Goal: Task Accomplishment & Management: Use online tool/utility

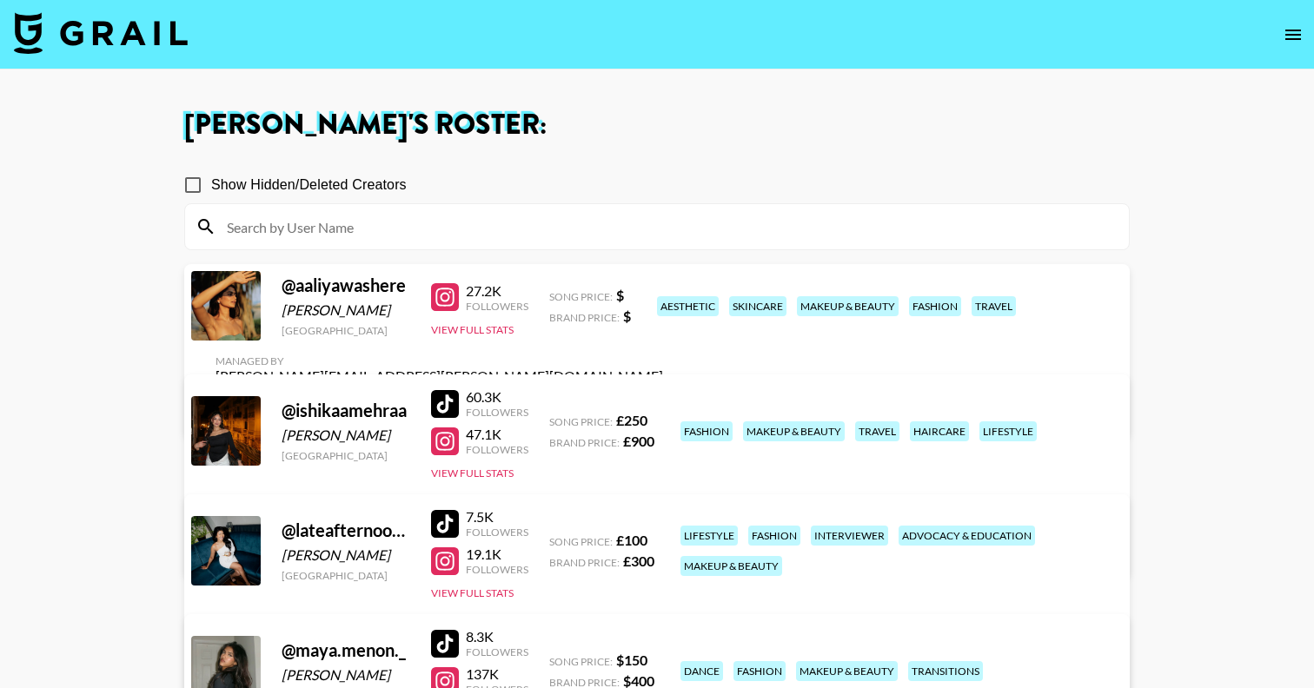
click at [157, 33] on img at bounding box center [101, 33] width 174 height 42
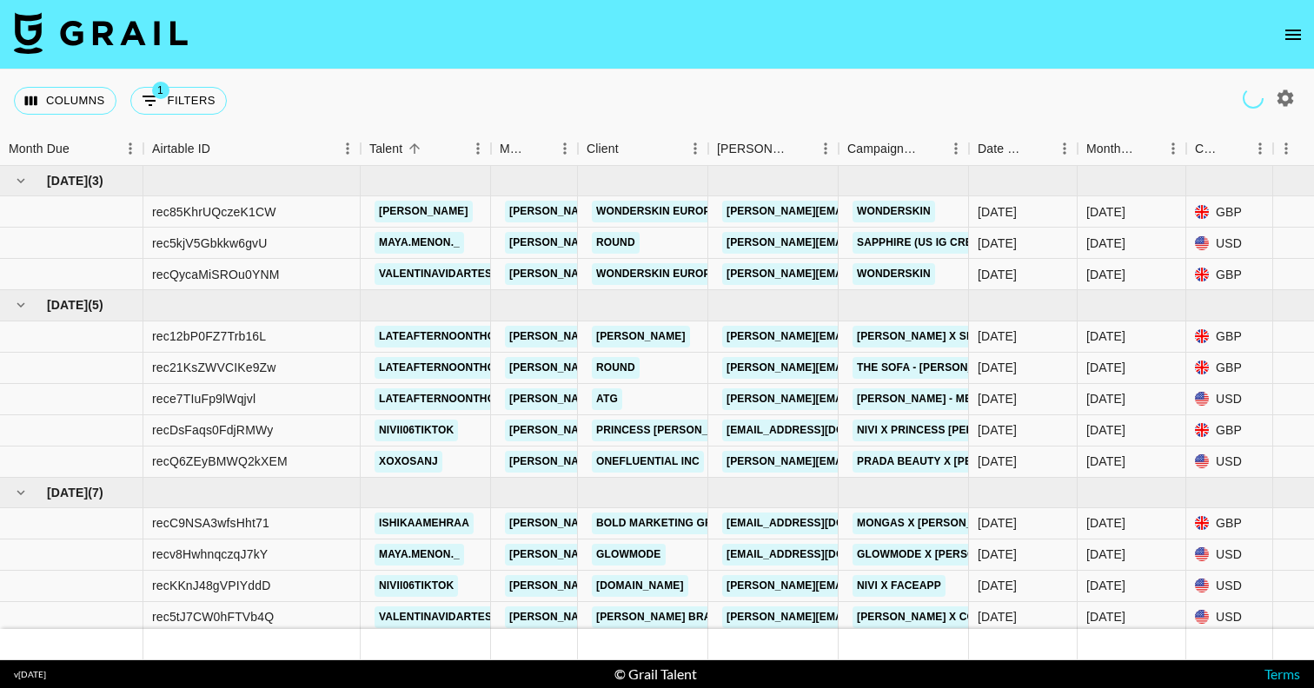
click at [1287, 103] on icon "button" at bounding box center [1286, 98] width 17 height 17
select select "[DATE]"
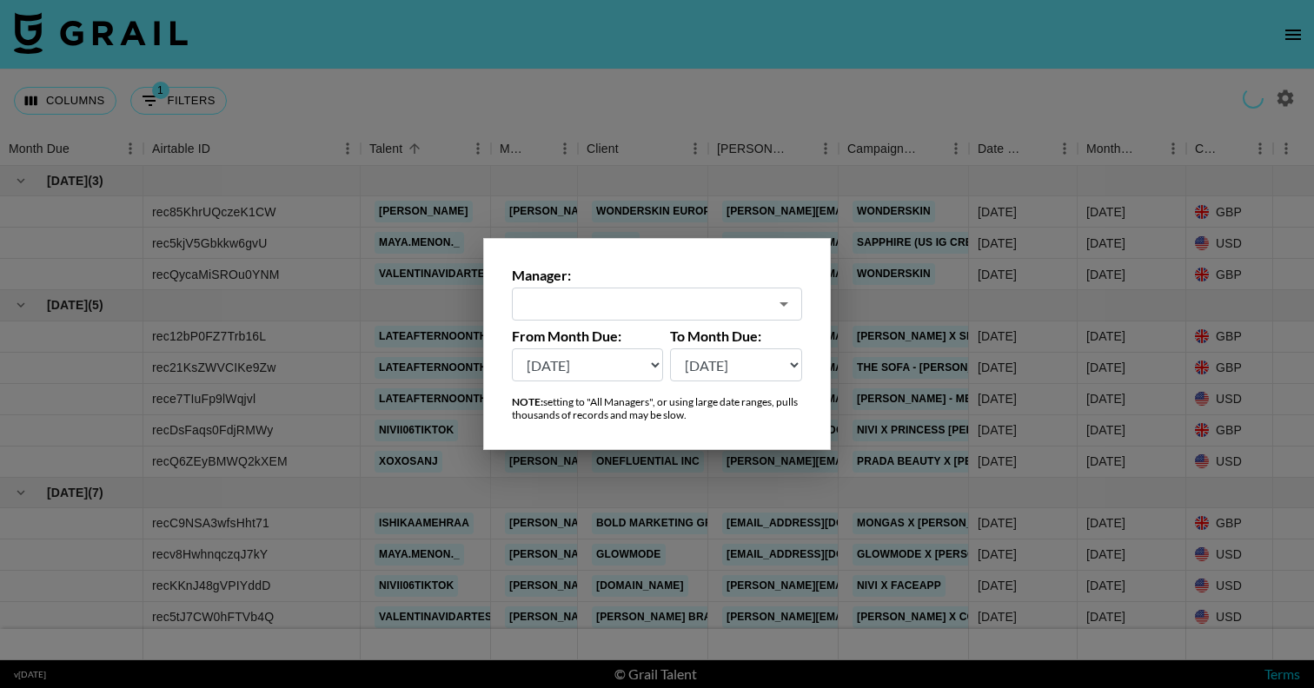
click at [770, 306] on div "​" at bounding box center [657, 304] width 290 height 33
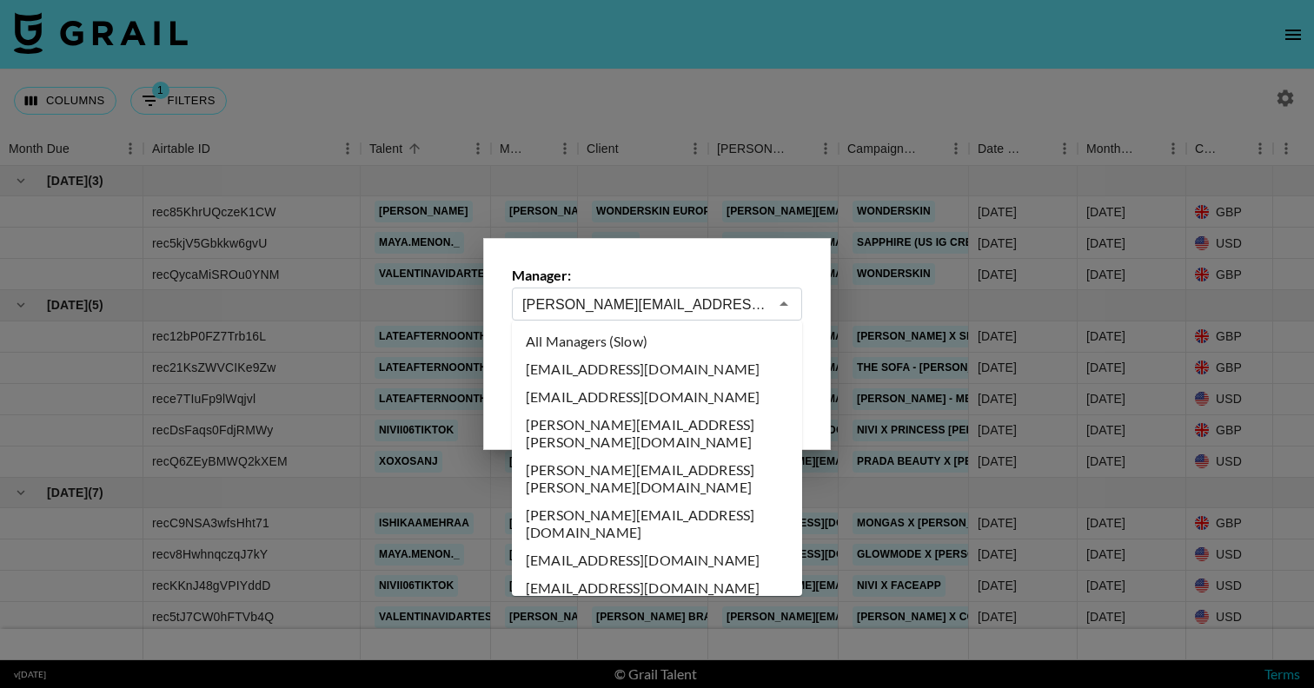
drag, startPoint x: 533, startPoint y: 303, endPoint x: 473, endPoint y: 303, distance: 60.0
click at [473, 303] on div "Manager: [PERSON_NAME][EMAIL_ADDRESS][PERSON_NAME][DOMAIN_NAME] ​ From Month Du…" at bounding box center [657, 344] width 1314 height 688
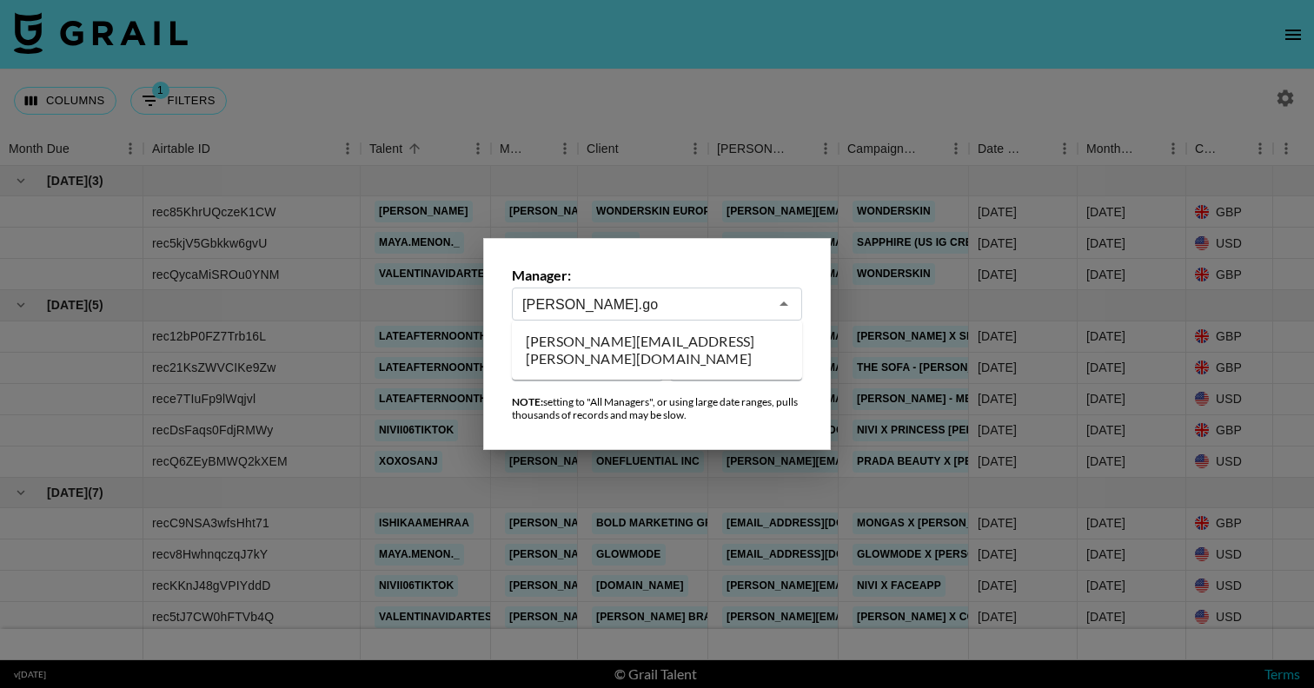
click at [602, 343] on li "[PERSON_NAME][EMAIL_ADDRESS][PERSON_NAME][DOMAIN_NAME]" at bounding box center [657, 350] width 290 height 45
type input "[PERSON_NAME][EMAIL_ADDRESS][PERSON_NAME][DOMAIN_NAME]"
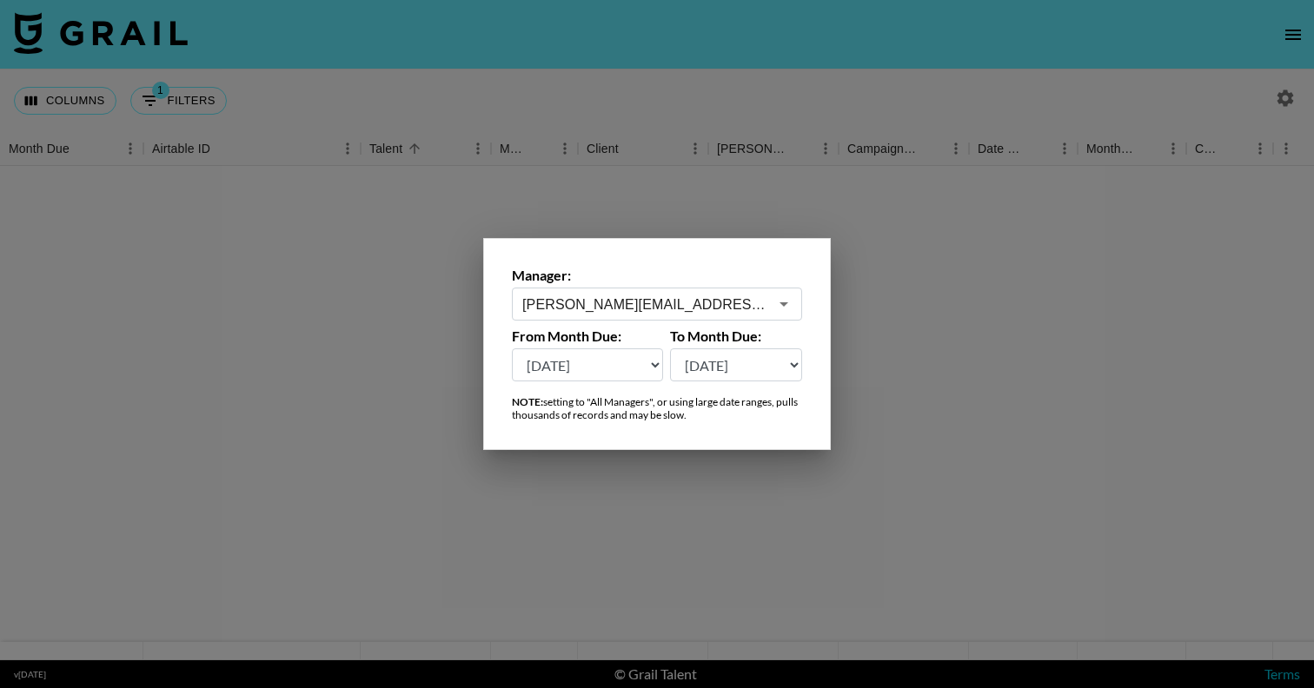
click at [856, 216] on div at bounding box center [657, 344] width 1314 height 688
click at [950, 333] on div at bounding box center [657, 413] width 1314 height 495
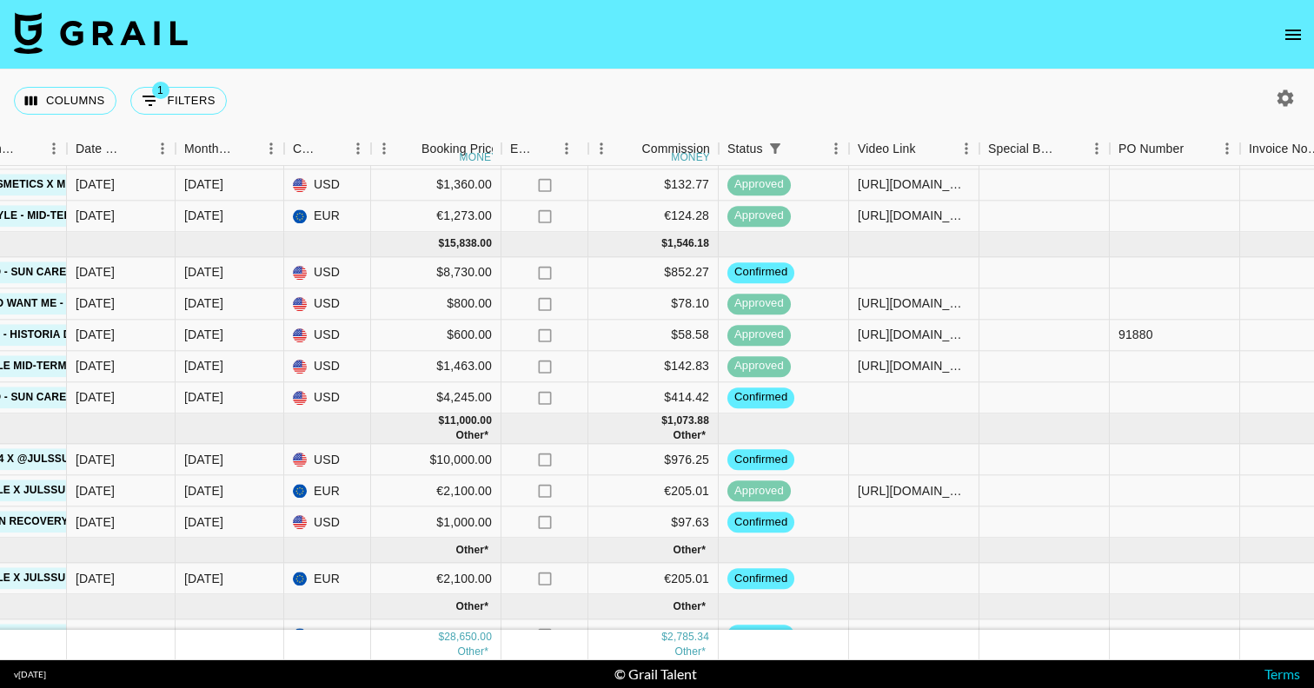
scroll to position [168, 902]
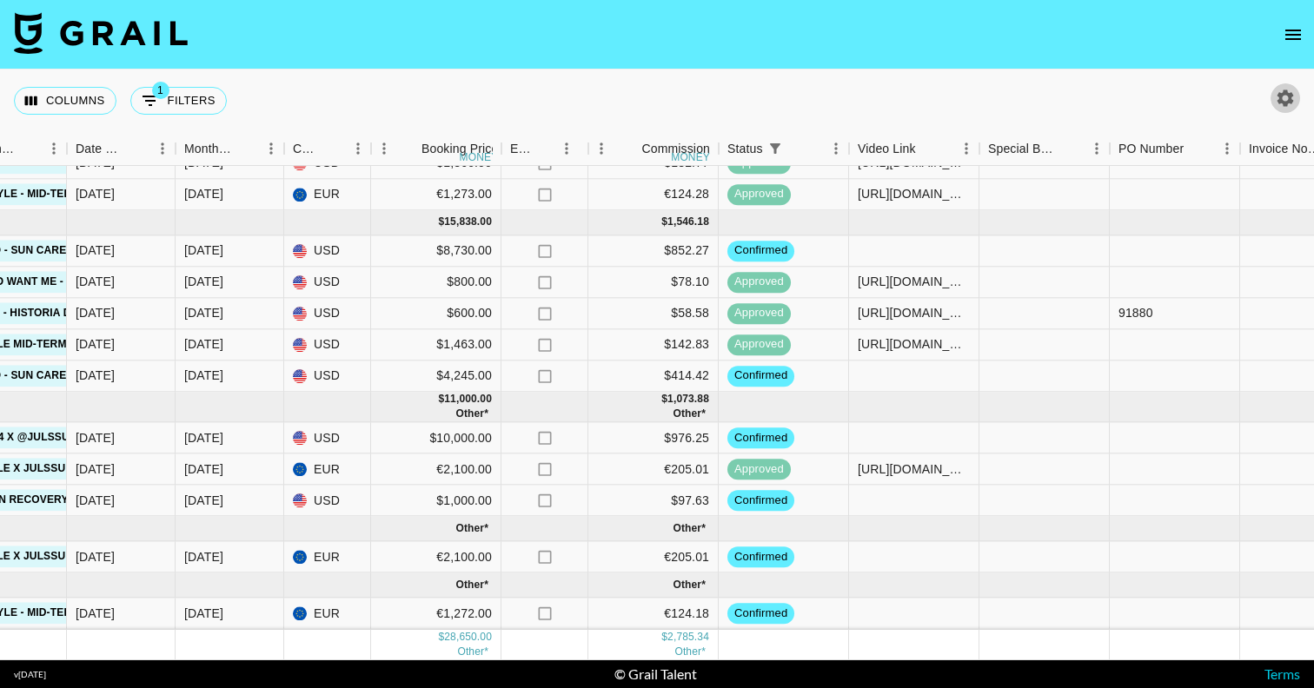
click at [1287, 100] on icon "button" at bounding box center [1285, 98] width 21 height 21
select select "[DATE]"
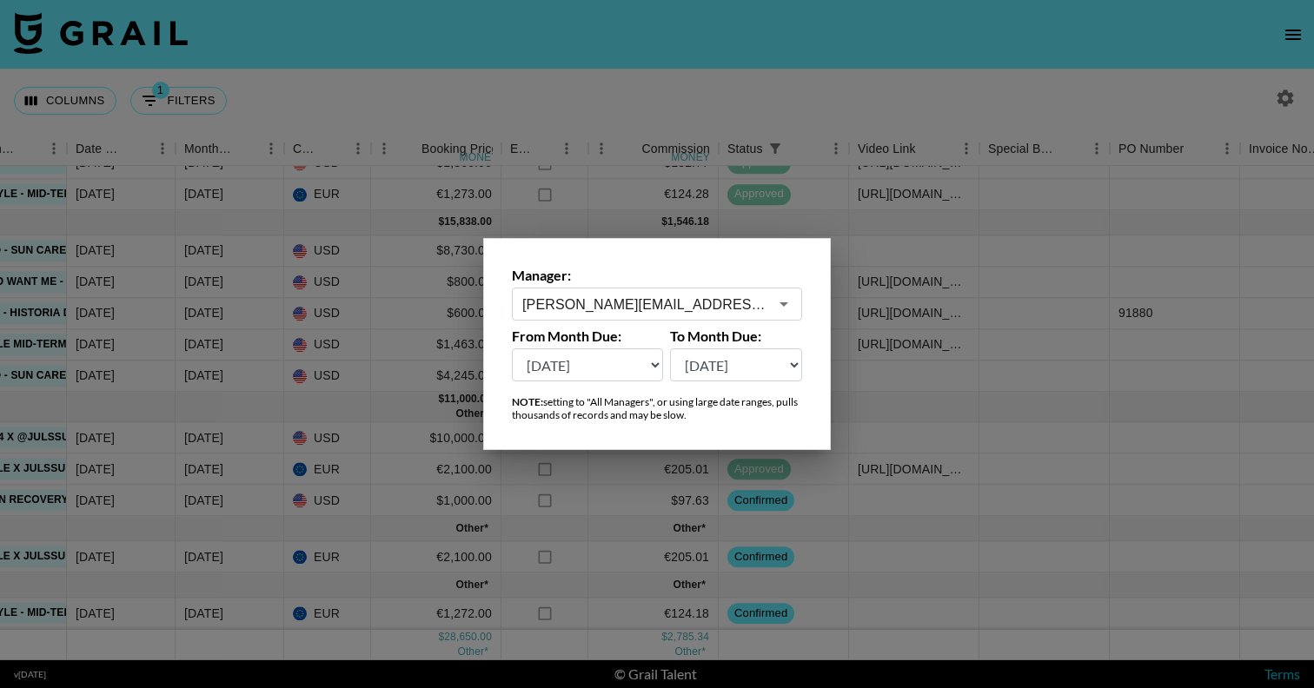
click at [679, 305] on input "[PERSON_NAME][EMAIL_ADDRESS][PERSON_NAME][DOMAIN_NAME]" at bounding box center [645, 305] width 246 height 20
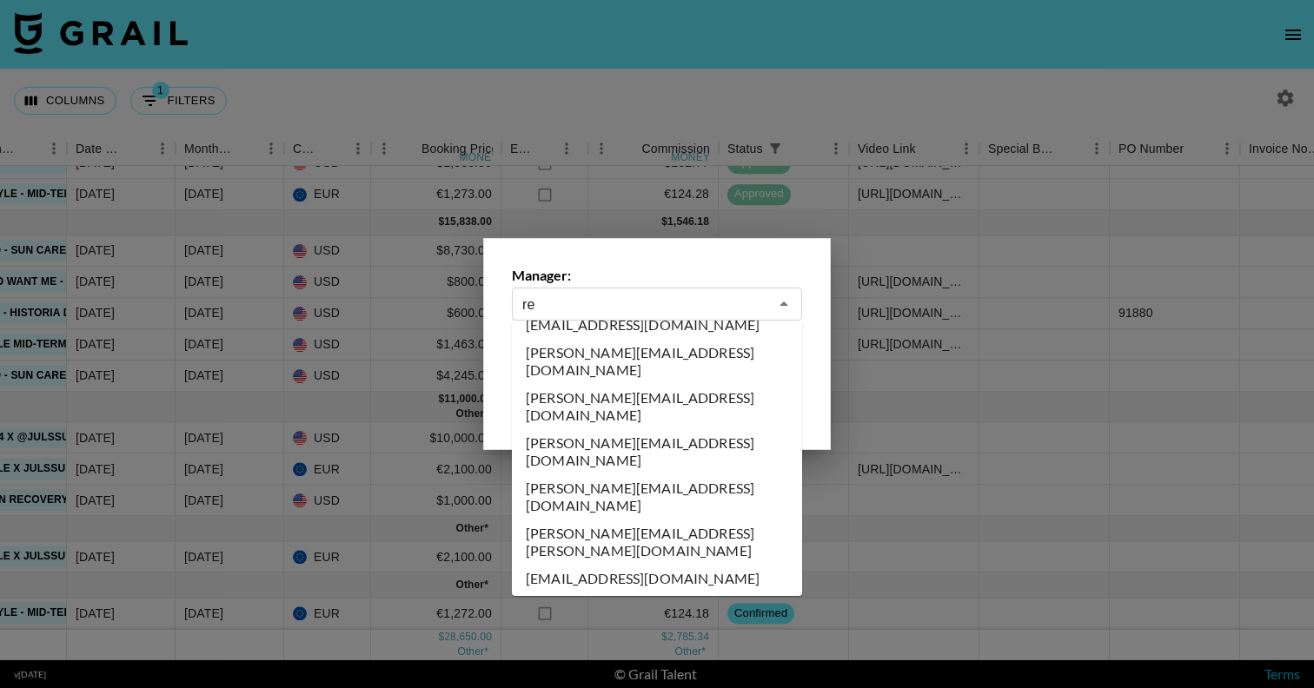
scroll to position [0, 0]
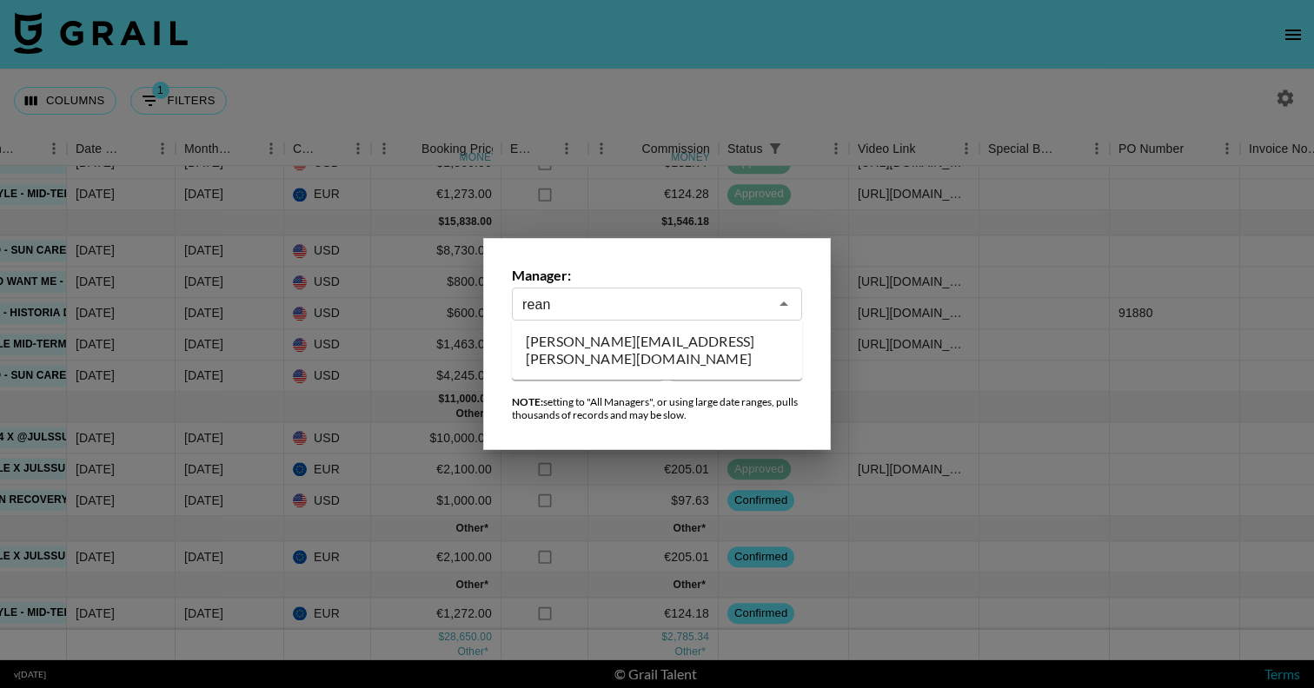
click at [610, 348] on li "[PERSON_NAME][EMAIL_ADDRESS][PERSON_NAME][DOMAIN_NAME]" at bounding box center [657, 350] width 290 height 45
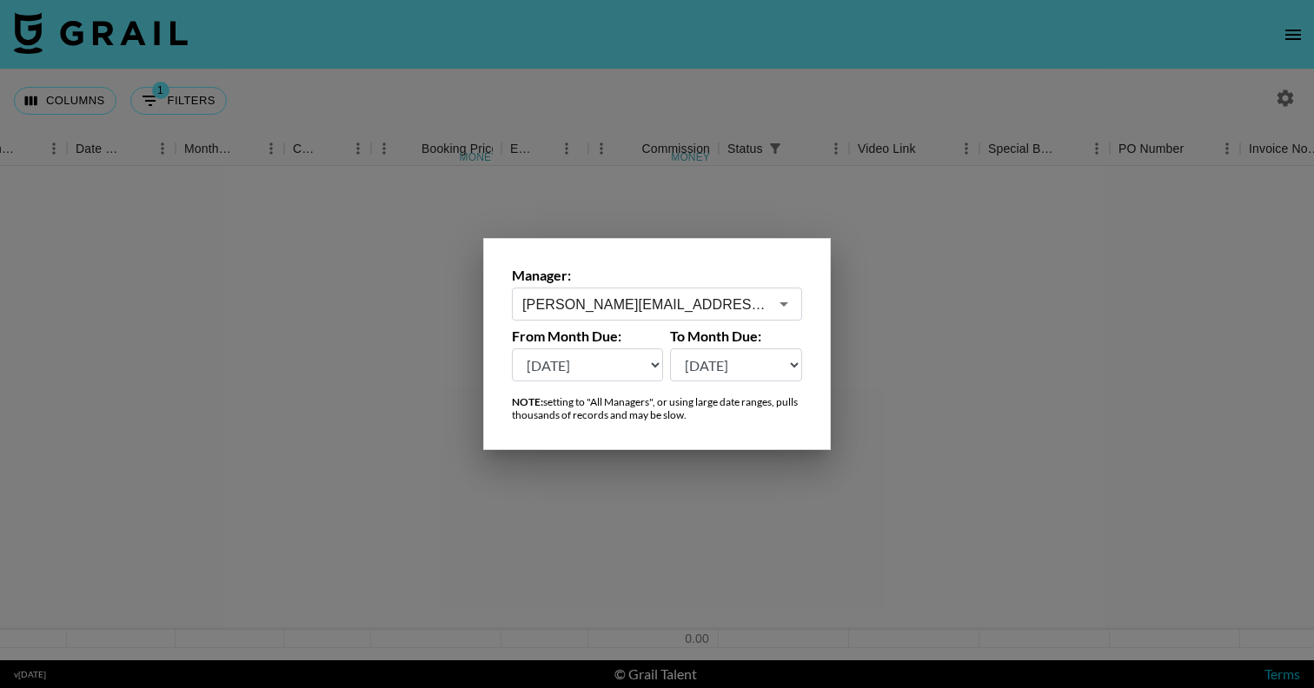
scroll to position [0, 902]
type input "[PERSON_NAME][EMAIL_ADDRESS][PERSON_NAME][DOMAIN_NAME]"
click at [969, 351] on div at bounding box center [657, 344] width 1314 height 688
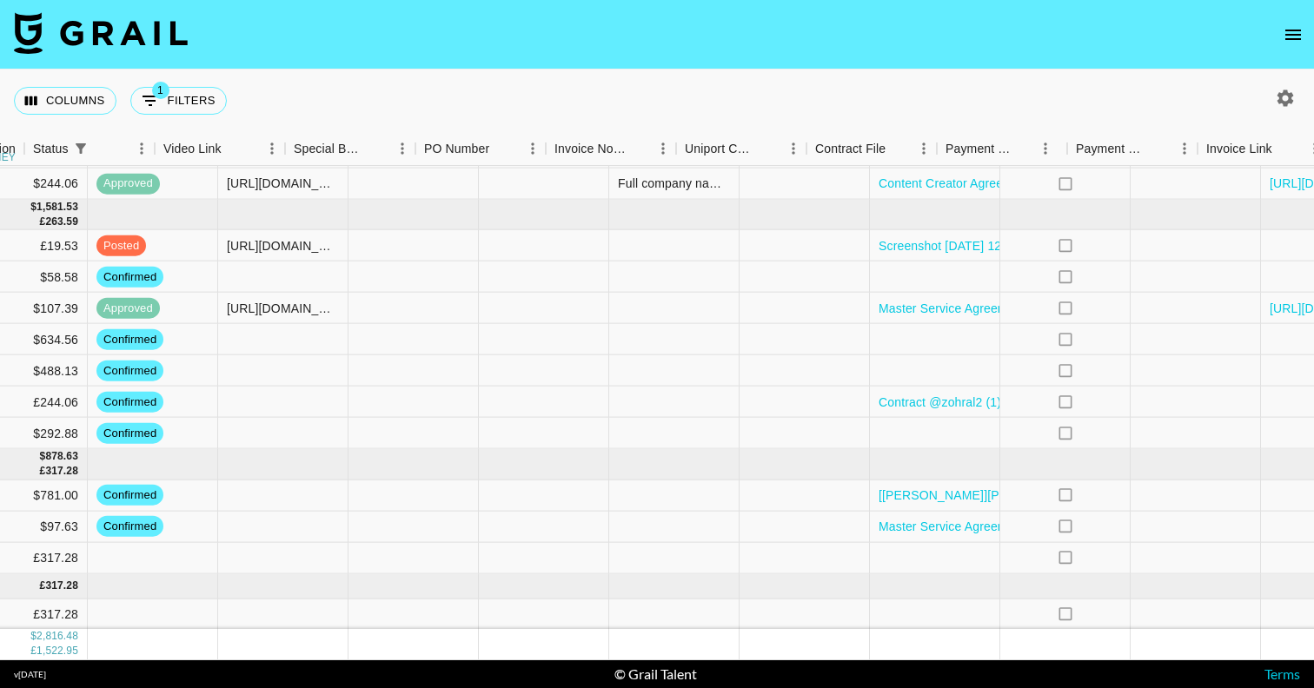
scroll to position [278, 1680]
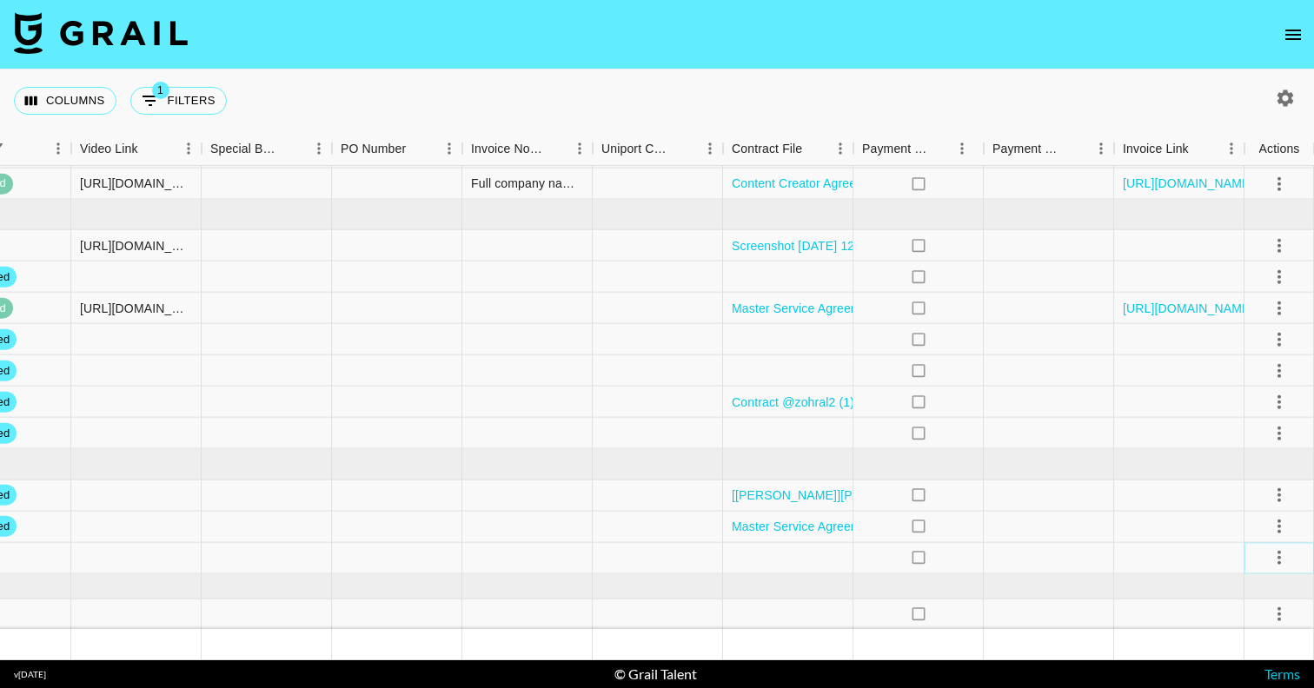
click at [1276, 549] on icon "select merge strategy" at bounding box center [1279, 558] width 21 height 21
click at [1236, 400] on li "Confirm" at bounding box center [1257, 395] width 113 height 31
click at [1279, 615] on icon "select merge strategy" at bounding box center [1279, 615] width 3 height 14
click at [1242, 456] on li "Confirm" at bounding box center [1257, 451] width 113 height 31
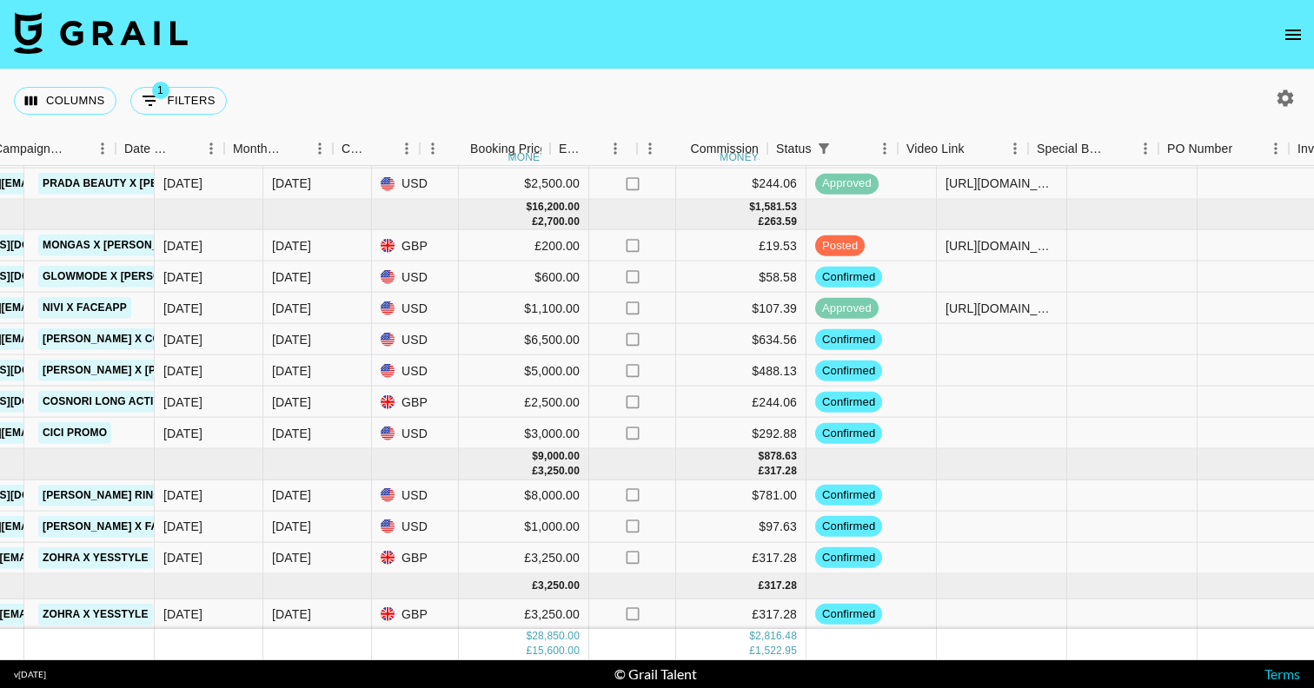
scroll to position [278, 617]
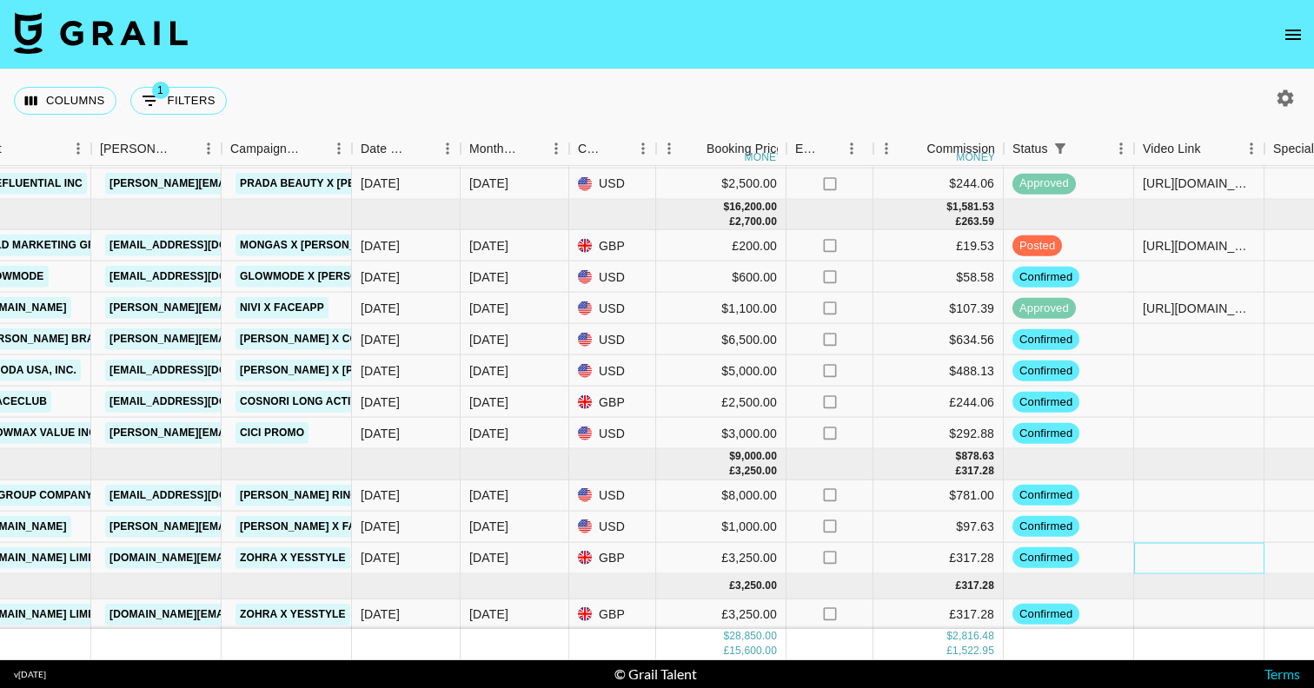
click at [1138, 555] on div at bounding box center [1199, 557] width 130 height 31
